Goal: Task Accomplishment & Management: Use online tool/utility

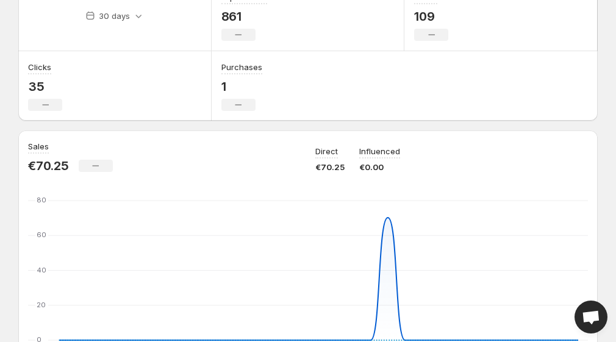
scroll to position [70, 0]
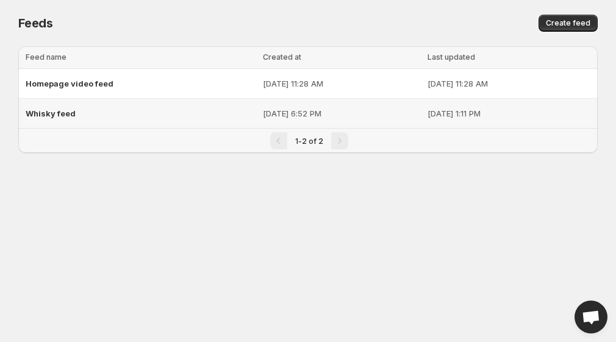
click at [60, 116] on span "Whisky feed" at bounding box center [51, 114] width 50 height 10
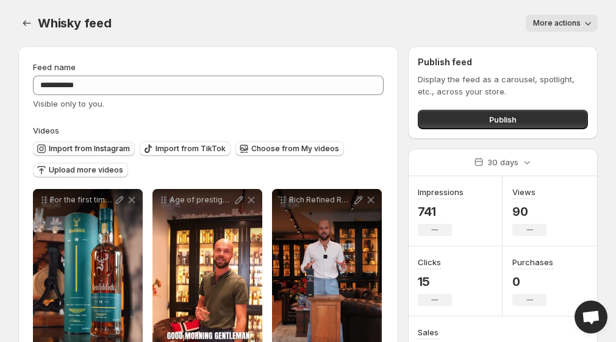
click at [63, 153] on span "Import from Instagram" at bounding box center [89, 149] width 81 height 10
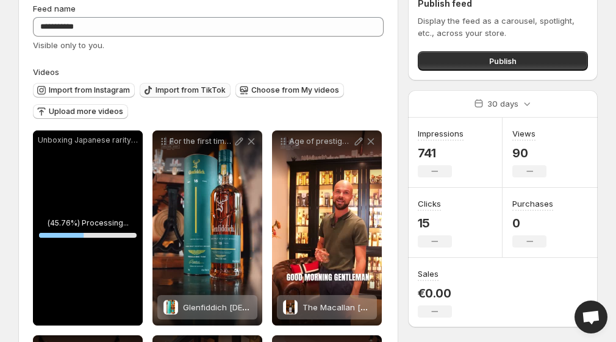
scroll to position [60, 0]
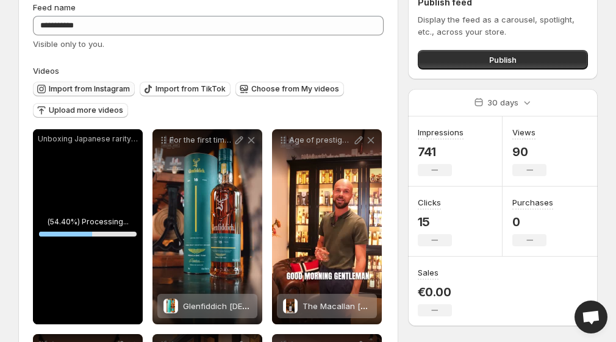
click at [113, 87] on span "Import from Instagram" at bounding box center [89, 89] width 81 height 10
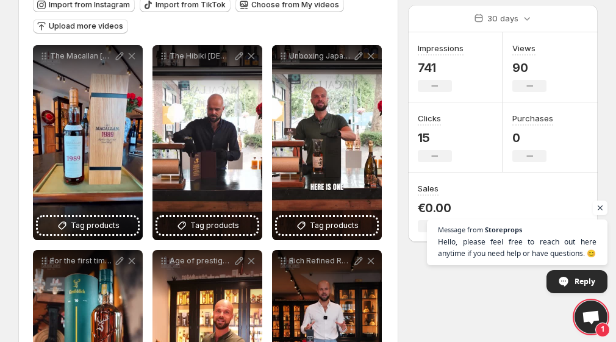
scroll to position [146, 0]
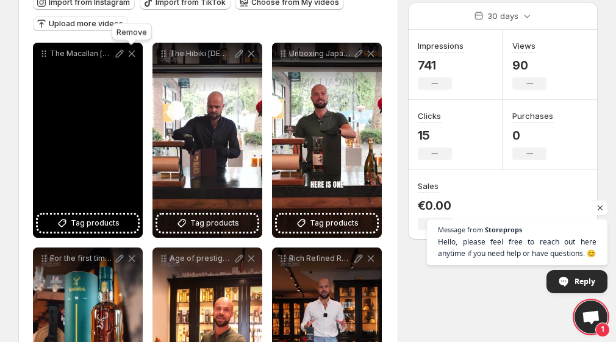
click at [133, 49] on icon at bounding box center [132, 54] width 12 height 12
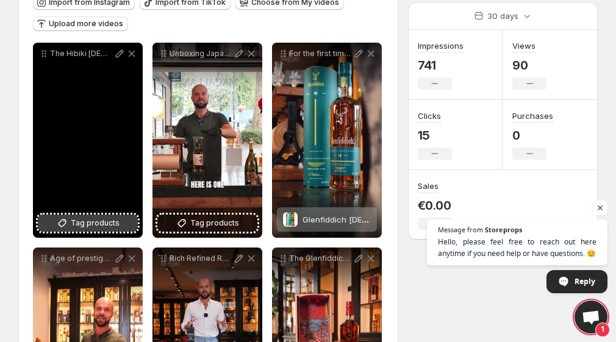
click at [114, 226] on span "Tag products" at bounding box center [95, 223] width 49 height 12
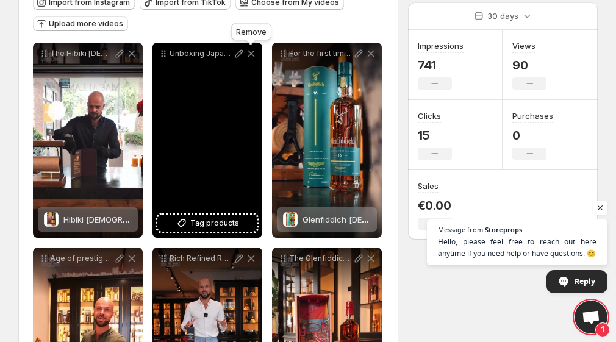
click at [254, 52] on icon at bounding box center [251, 54] width 12 height 12
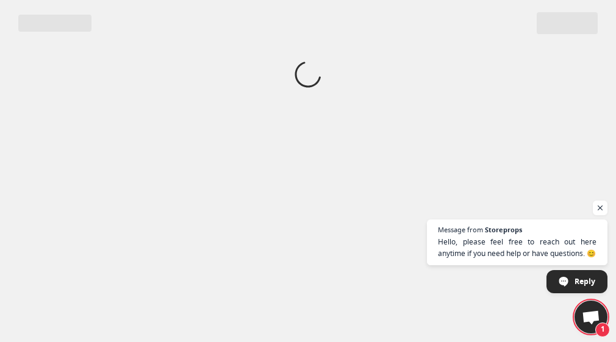
scroll to position [0, 0]
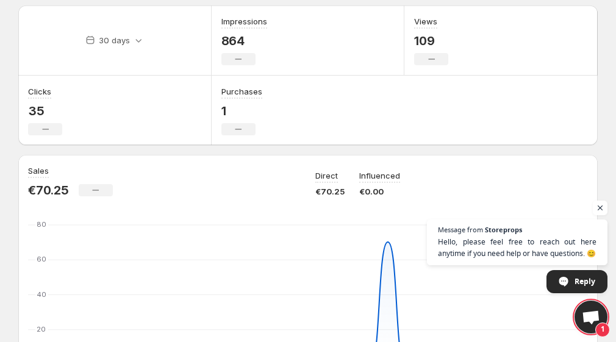
scroll to position [60, 0]
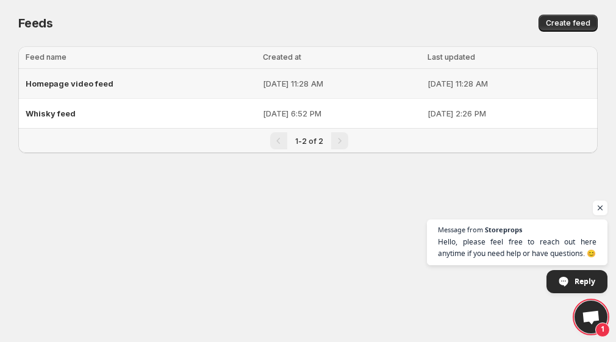
click at [71, 84] on span "Homepage video feed" at bounding box center [70, 84] width 88 height 10
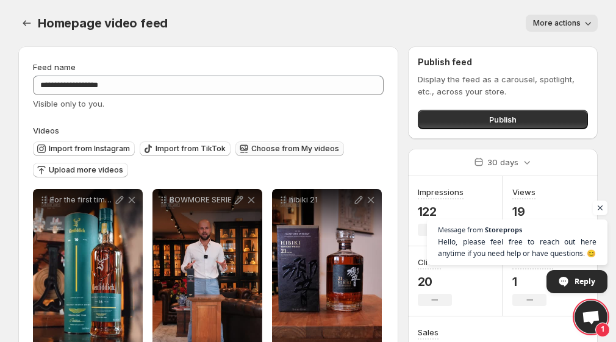
click at [277, 146] on span "Choose from My videos" at bounding box center [295, 149] width 88 height 10
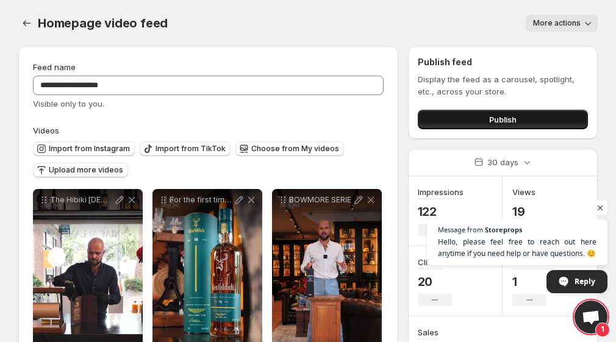
click at [477, 127] on button "Publish" at bounding box center [503, 120] width 170 height 20
